Goal: Navigation & Orientation: Find specific page/section

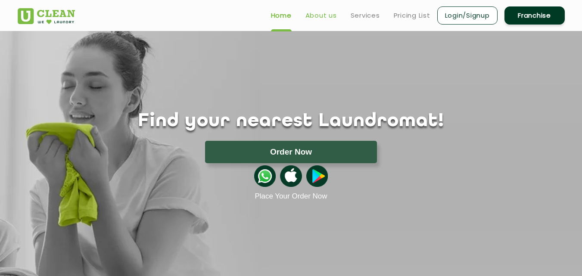
click at [323, 17] on link "About us" at bounding box center [321, 15] width 31 height 10
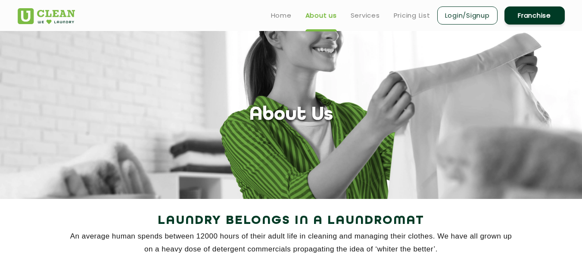
click at [265, 19] on ul "Home About us Services Pricing List Login/Signup Franchise" at bounding box center [414, 15] width 301 height 20
click at [274, 17] on link "Home" at bounding box center [281, 15] width 21 height 10
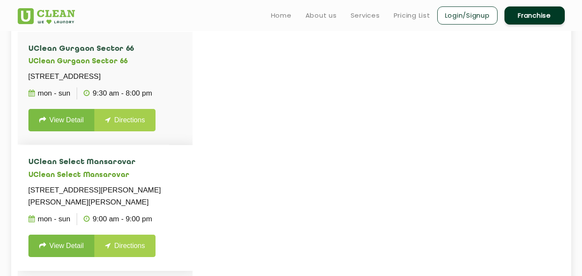
scroll to position [4438, 0]
